Goal: Task Accomplishment & Management: Complete application form

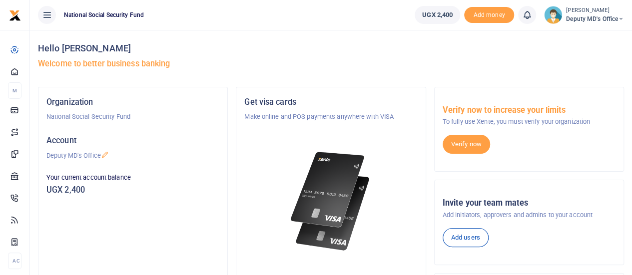
click at [592, 18] on span "Deputy MD's Office" at bounding box center [595, 18] width 58 height 9
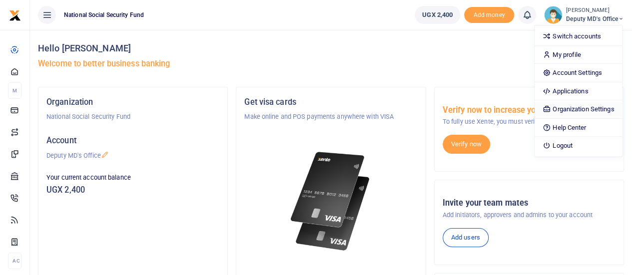
click at [572, 108] on link "Organization Settings" at bounding box center [578, 109] width 87 height 14
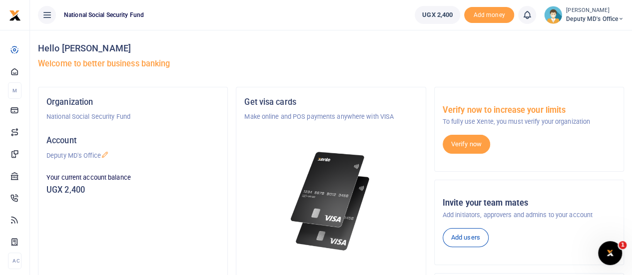
click at [594, 17] on span "Deputy MD's Office" at bounding box center [595, 18] width 58 height 9
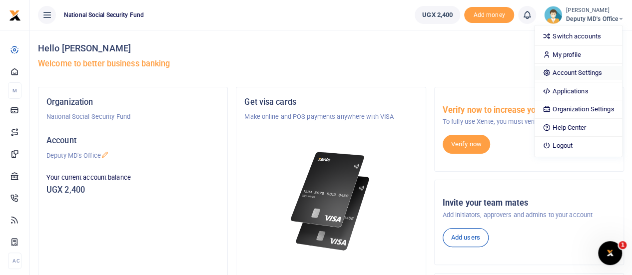
click at [564, 72] on link "Account Settings" at bounding box center [578, 73] width 87 height 14
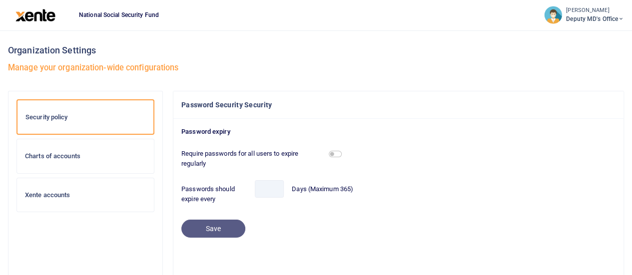
click at [582, 14] on span "Deputy MD's Office" at bounding box center [595, 18] width 58 height 9
click at [622, 19] on icon at bounding box center [621, 18] width 6 height 7
click at [623, 19] on icon at bounding box center [621, 18] width 6 height 7
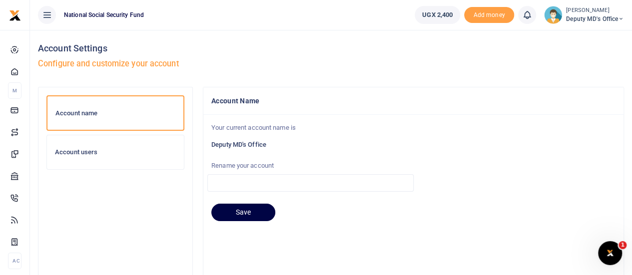
click at [79, 153] on h6 "Account users" at bounding box center [115, 152] width 121 height 8
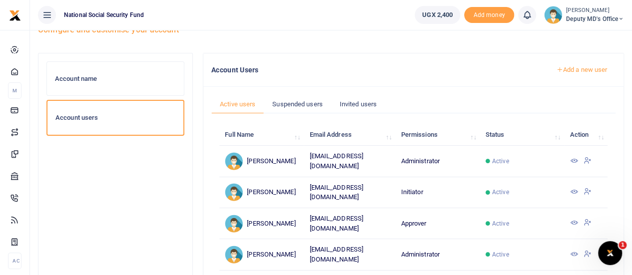
scroll to position [50, 0]
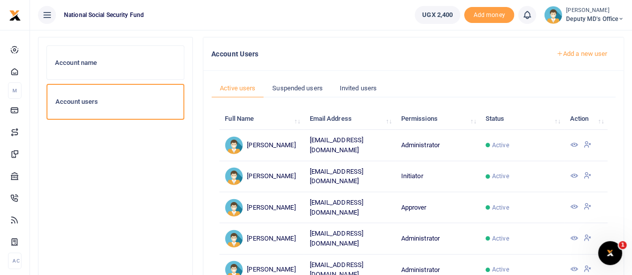
click at [584, 54] on link "Add a new user" at bounding box center [582, 53] width 68 height 17
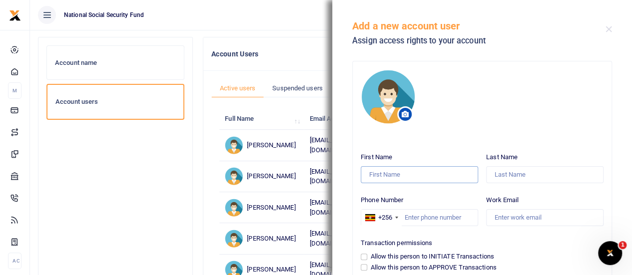
click at [392, 170] on input "First Name" at bounding box center [419, 174] width 117 height 17
type input "[PERSON_NAME]"
click at [498, 172] on input "Last Name" at bounding box center [544, 174] width 117 height 17
click at [494, 175] on input "hall" at bounding box center [544, 174] width 117 height 17
click at [511, 177] on input "Hall" at bounding box center [544, 174] width 117 height 17
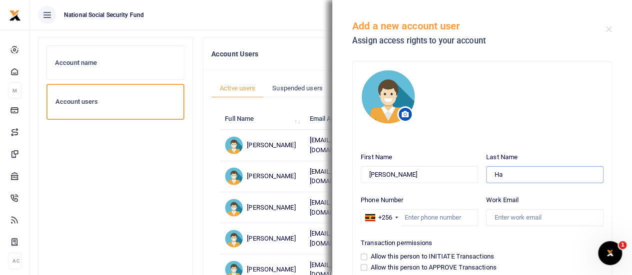
type input "H"
click at [409, 173] on input "Simon" at bounding box center [419, 174] width 117 height 17
type input "Simon Hall"
click at [527, 177] on input "Last Name" at bounding box center [544, 174] width 117 height 17
type input "Mulungi"
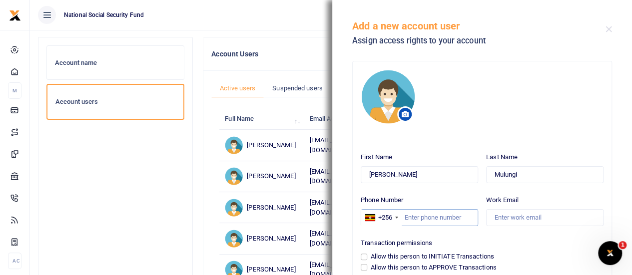
click at [418, 212] on input "Phone Number" at bounding box center [419, 217] width 117 height 17
click at [412, 214] on input "Phone Number" at bounding box center [419, 217] width 117 height 17
paste input "705837990"
type input "705837990"
click at [516, 218] on input "Work Email" at bounding box center [544, 217] width 117 height 17
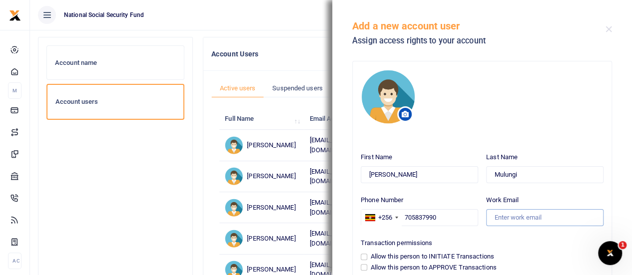
paste input "smulungi@nssfug.org"
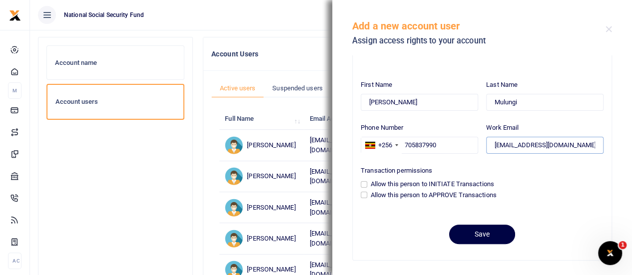
type input "smulungi@nssfug.org"
click at [362, 184] on input "Allow this person to INITIATE Transactions" at bounding box center [364, 184] width 6 height 6
checkbox input "true"
click at [481, 238] on button "Save" at bounding box center [482, 234] width 66 height 19
